Goal: Transaction & Acquisition: Purchase product/service

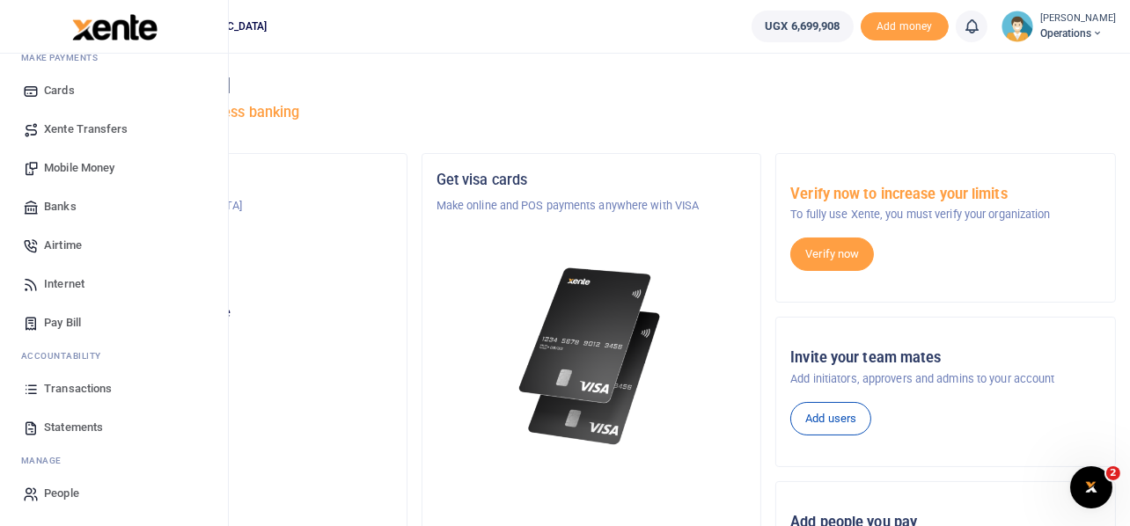
click at [78, 388] on span "Transactions" at bounding box center [78, 389] width 68 height 18
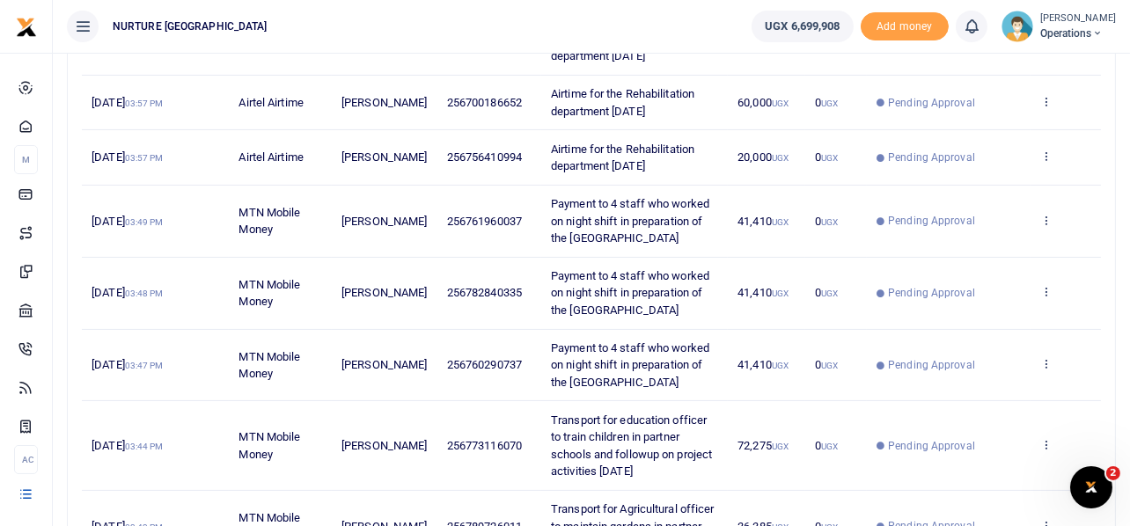
scroll to position [442, 0]
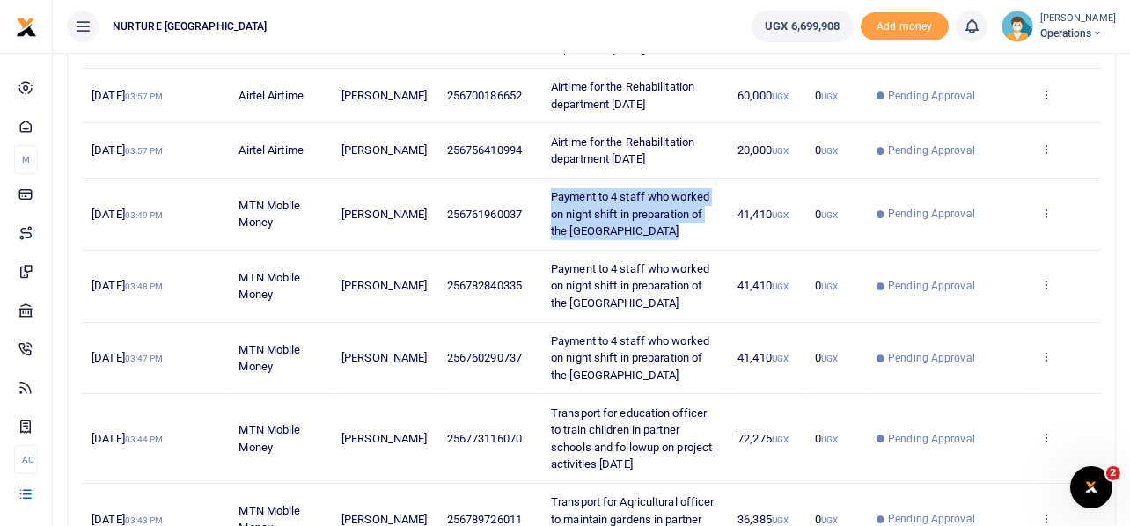
drag, startPoint x: 658, startPoint y: 224, endPoint x: 542, endPoint y: 190, distance: 121.2
click at [542, 190] on td "Payment to 4 staff who worked on night shift in preparation of the [GEOGRAPHIC_…" at bounding box center [634, 215] width 187 height 72
copy span "Payment to 4 staff who worked on night shift in preparation of the [GEOGRAPHIC_…"
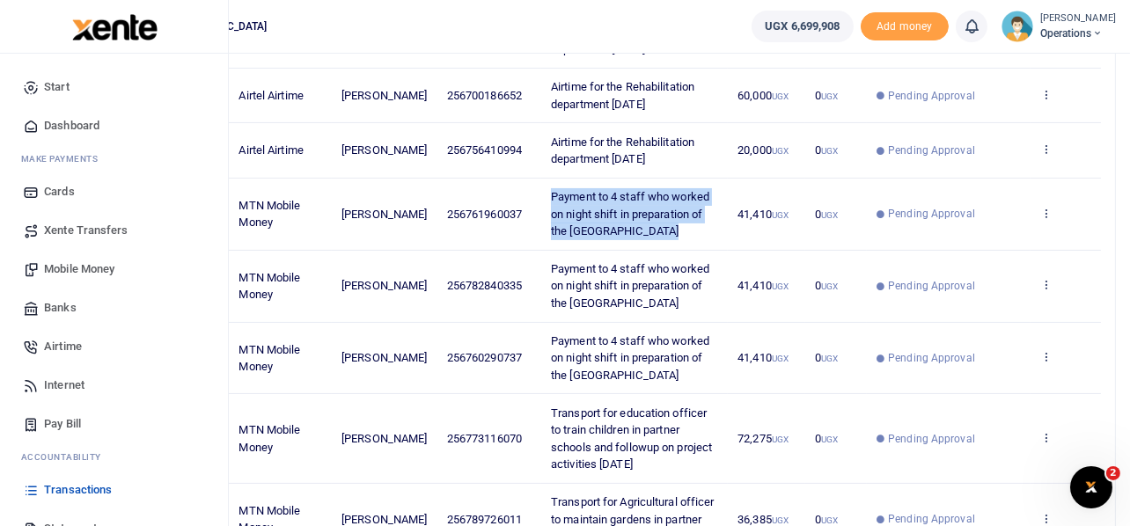
click at [70, 265] on span "Mobile Money" at bounding box center [79, 270] width 70 height 18
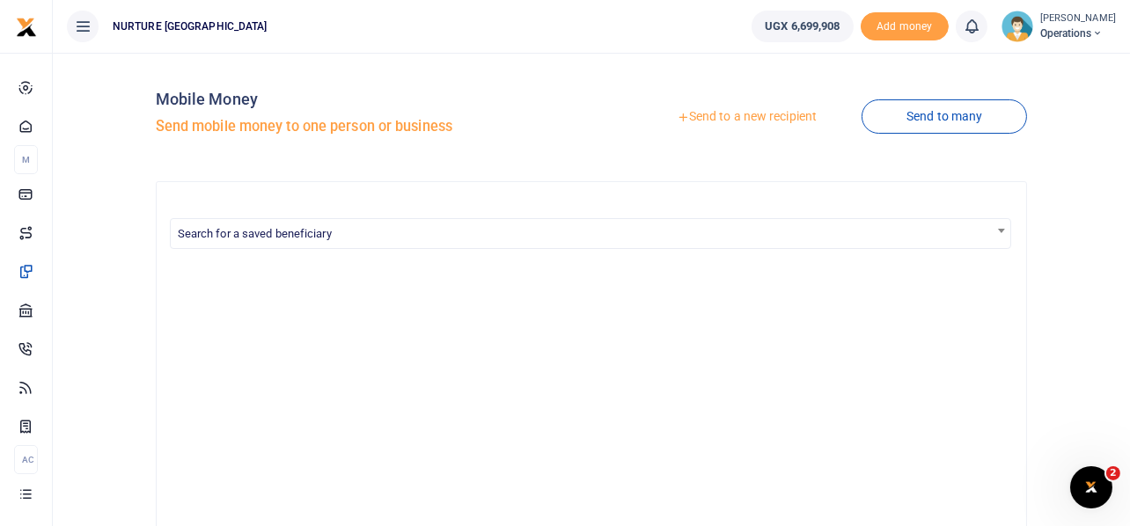
click at [746, 117] on link "Send to a new recipient" at bounding box center [747, 117] width 230 height 32
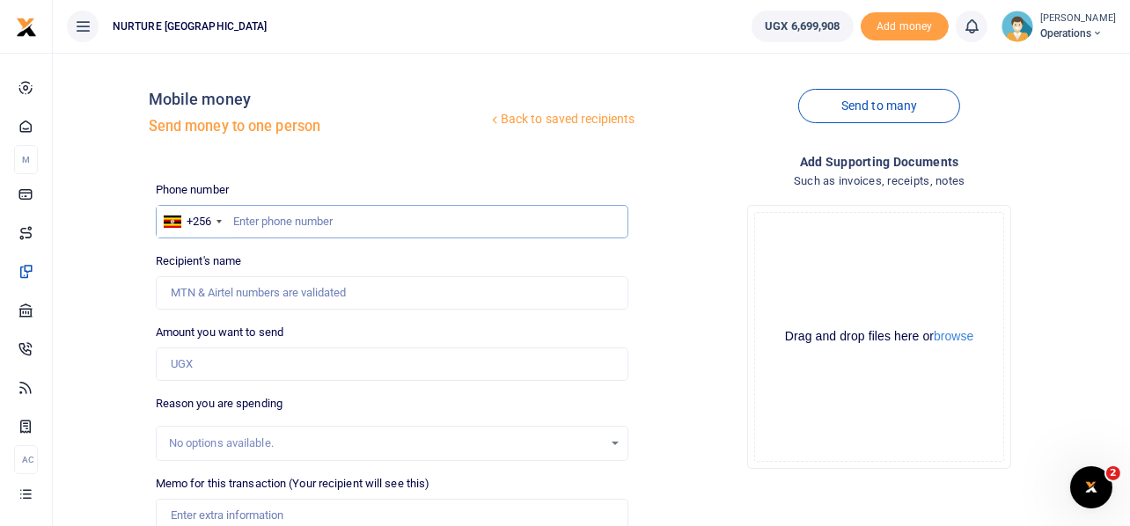
click at [360, 224] on input "text" at bounding box center [393, 221] width 474 height 33
type input "790646884"
type input "Paddy Yiga"
type input "790646884"
click at [210, 363] on input "Amount you want to send" at bounding box center [393, 364] width 474 height 33
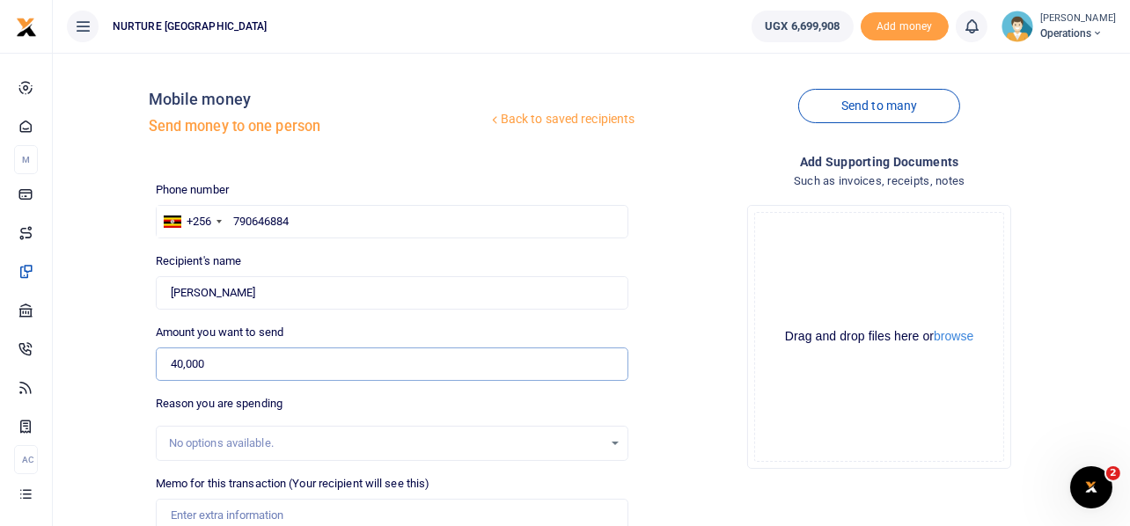
type input "40,000"
click at [667, 264] on div "Drop your files here Drag and drop files here or browse Powered by Uppy" at bounding box center [880, 337] width 474 height 292
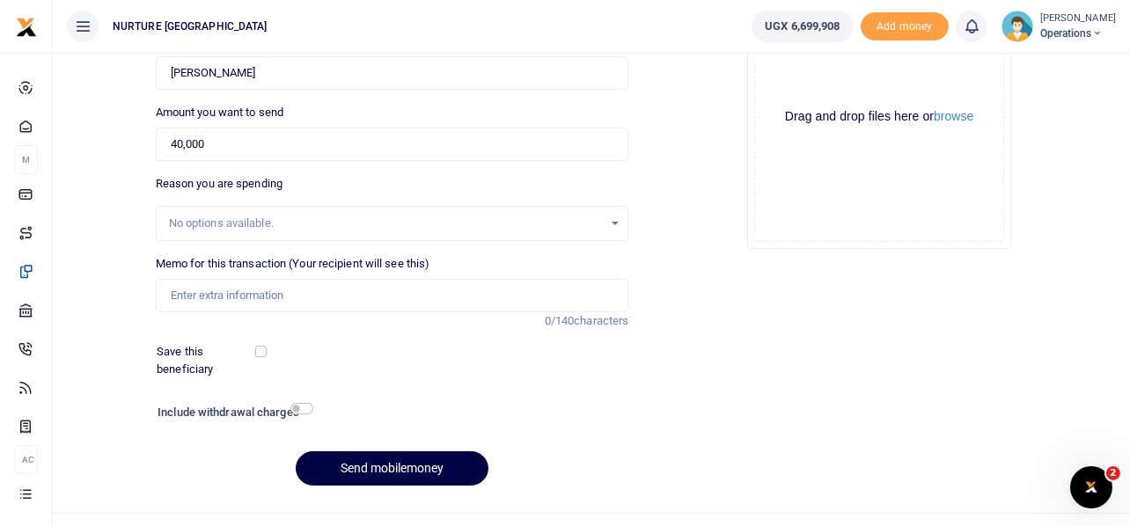
scroll to position [224, 0]
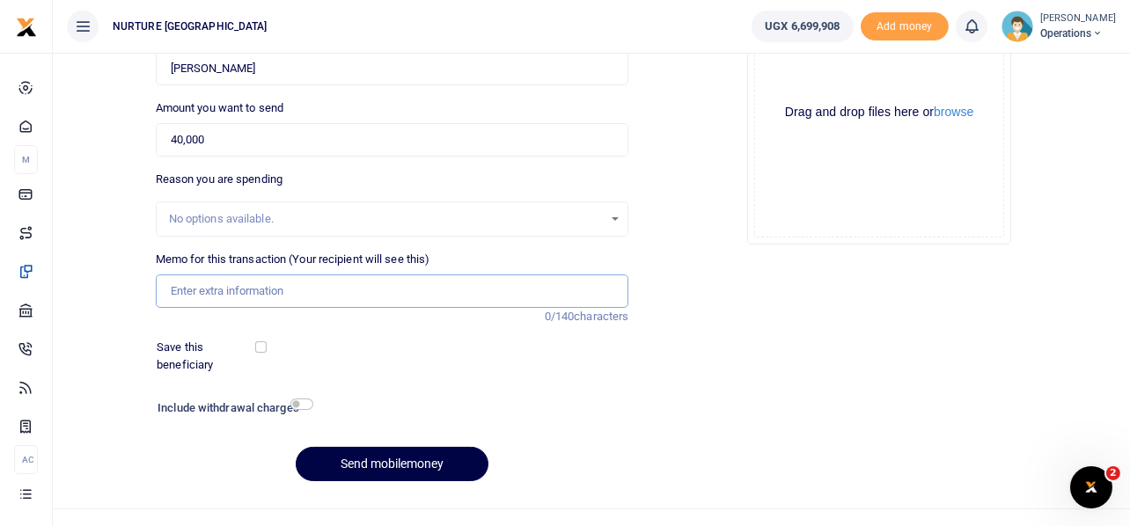
click at [264, 284] on input "Memo for this transaction (Your recipient will see this)" at bounding box center [393, 291] width 474 height 33
paste input "Payment to 4 staff who worked on night shift in preparation of the Black rock s…"
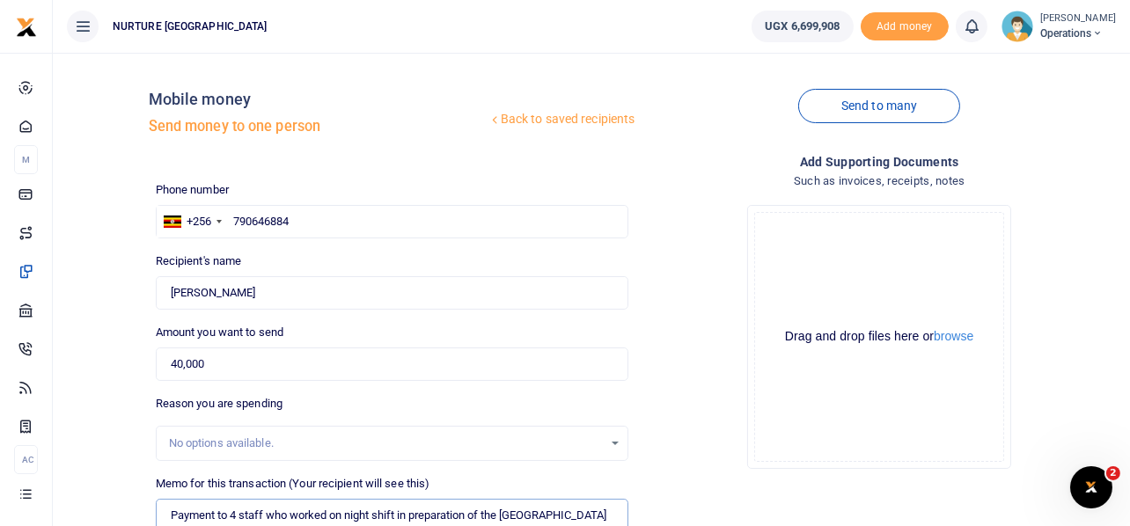
scroll to position [253, 0]
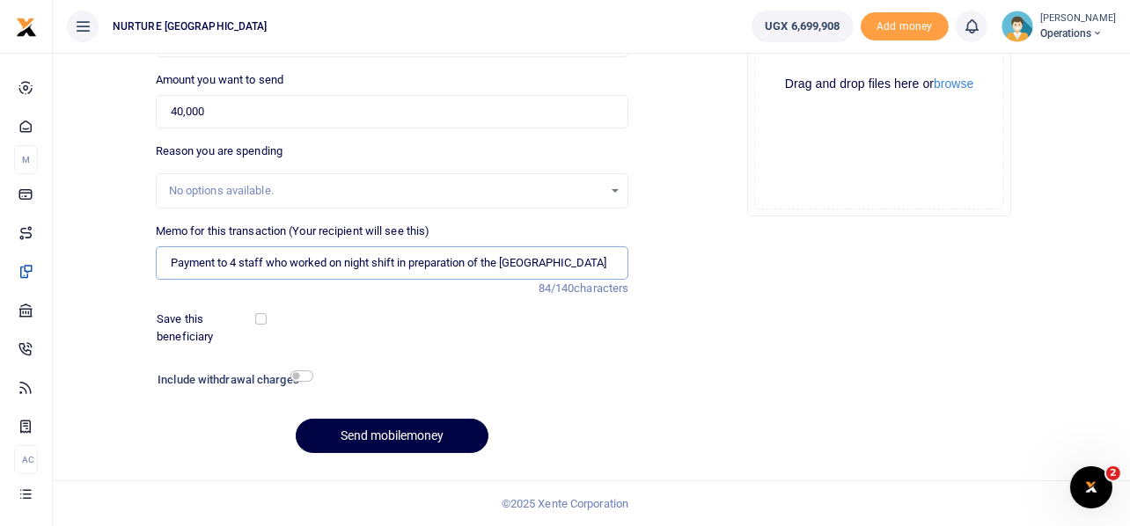
type input "Payment to 4 staff who worked on night shift in preparation of the Black rock s…"
click at [298, 379] on input "checkbox" at bounding box center [302, 376] width 23 height 11
checkbox input "true"
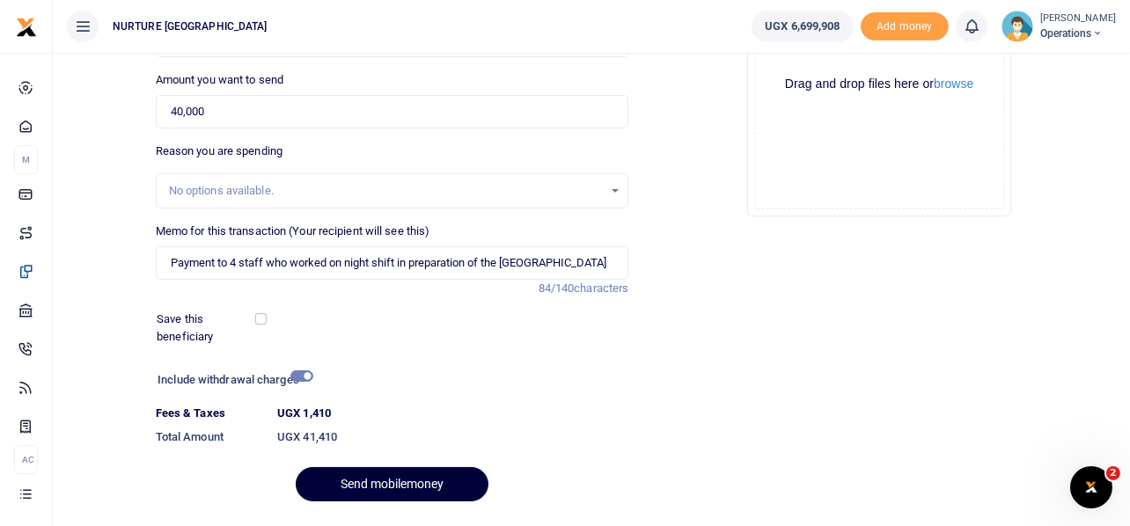
click at [371, 482] on button "Send mobilemoney" at bounding box center [392, 484] width 193 height 34
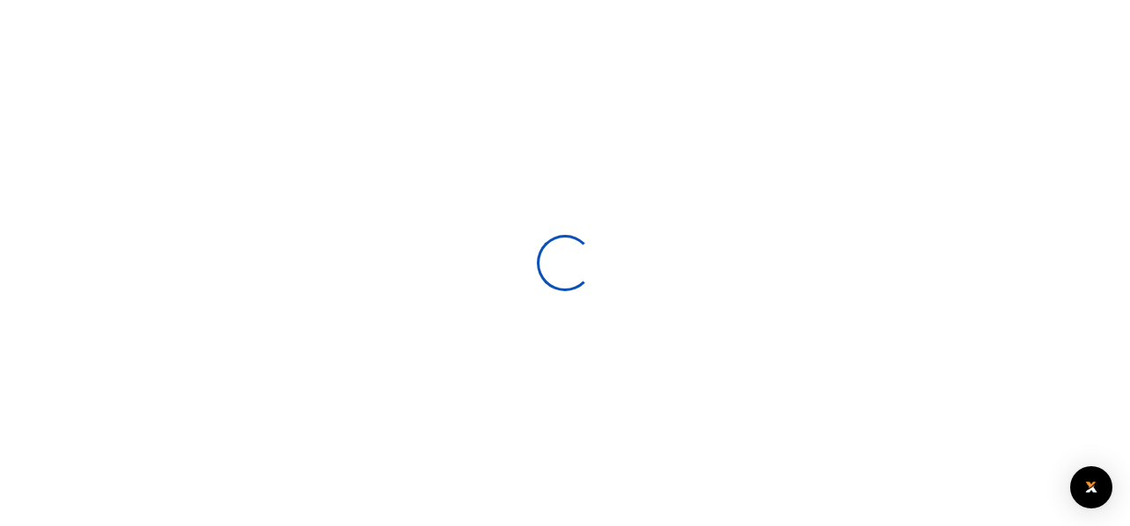
select select
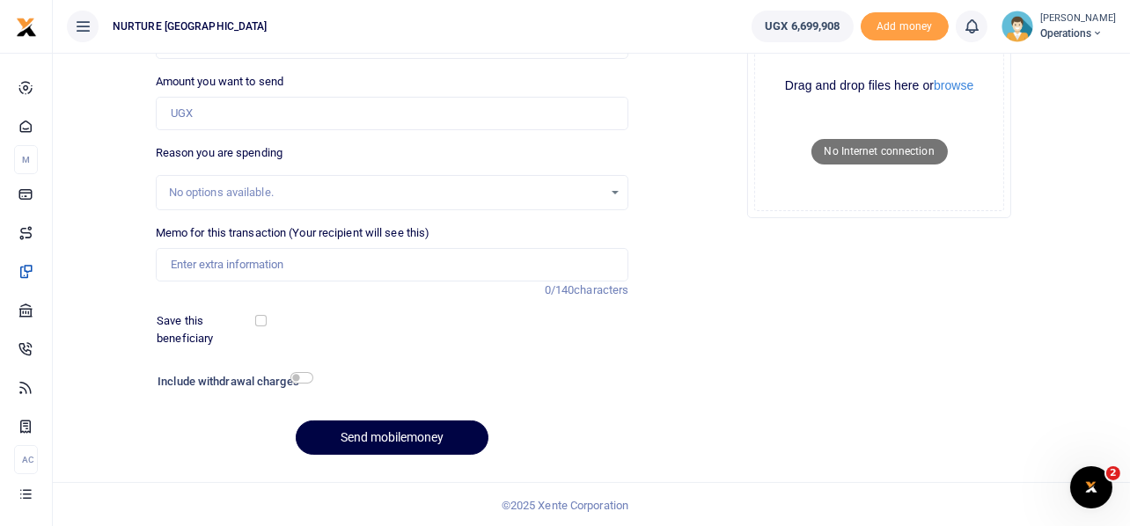
click at [884, 394] on div "Add supporting Documents Such as invoices, receipts, notes Drop your files here…" at bounding box center [880, 185] width 488 height 568
